Goal: Information Seeking & Learning: Learn about a topic

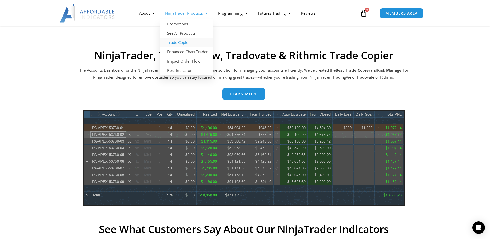
click at [185, 42] on link "Trade Copier" at bounding box center [186, 42] width 53 height 9
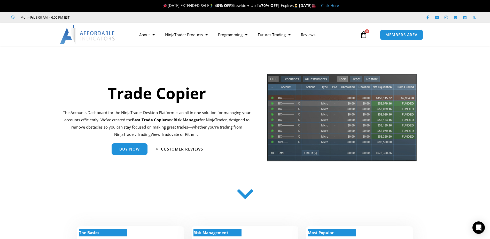
click at [245, 194] on icon at bounding box center [245, 194] width 18 height 18
click at [245, 197] on icon at bounding box center [245, 194] width 18 height 18
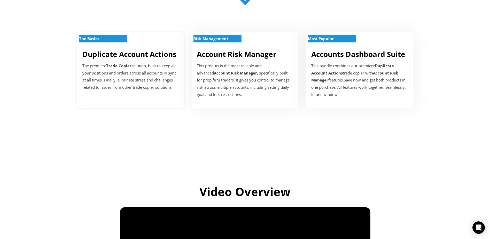
scroll to position [207, 0]
